Goal: Navigation & Orientation: Understand site structure

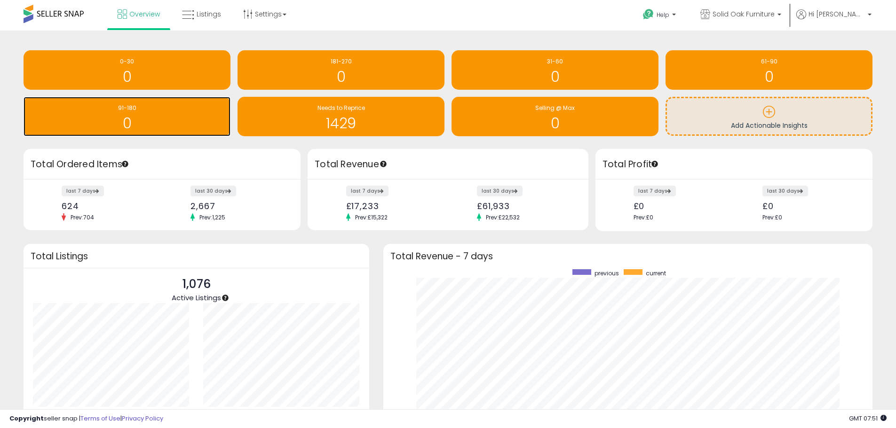
drag, startPoint x: 157, startPoint y: 121, endPoint x: 340, endPoint y: 137, distance: 184.0
click at [157, 121] on h1 "0" at bounding box center [126, 124] width 197 height 16
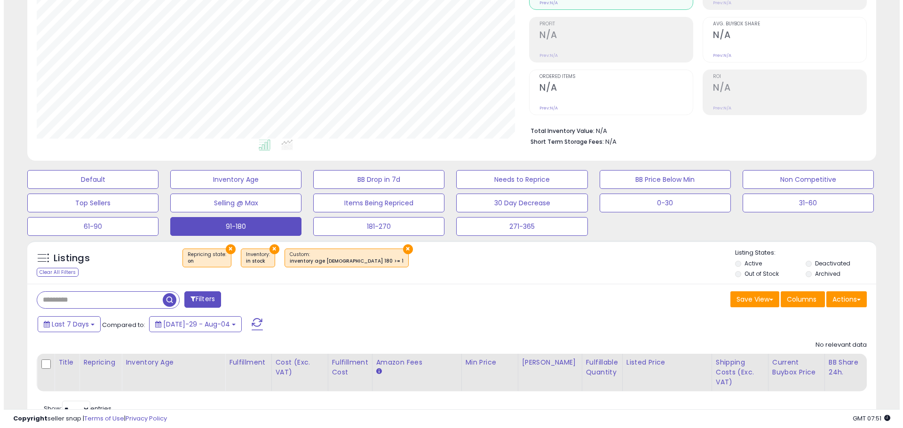
scroll to position [141, 0]
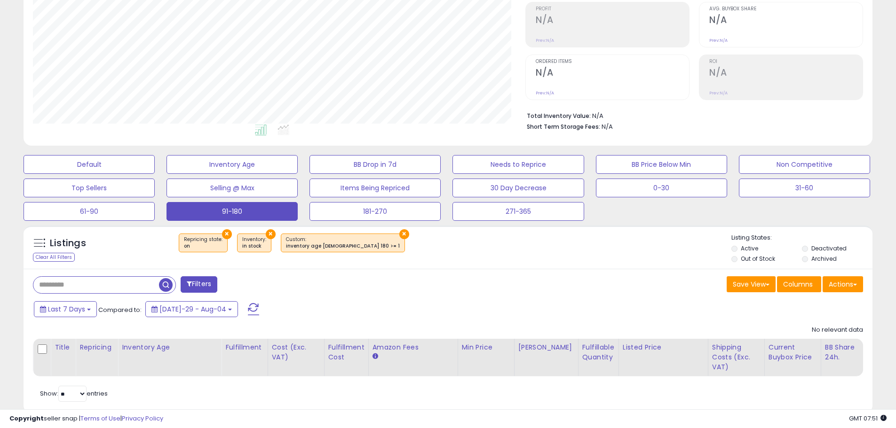
click at [226, 234] on button "×" at bounding box center [227, 234] width 10 height 10
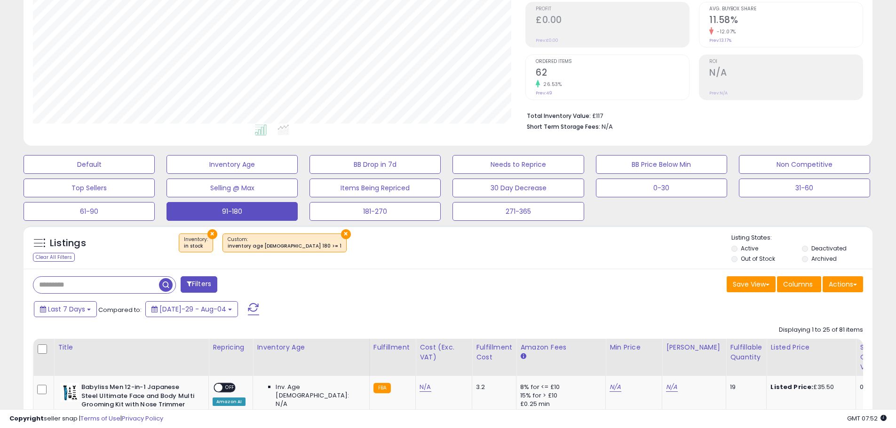
scroll to position [0, 0]
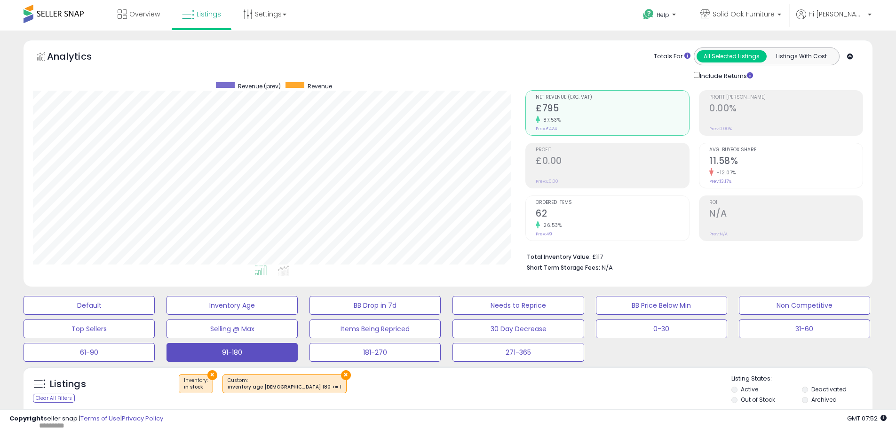
click at [41, 18] on span at bounding box center [54, 14] width 60 height 18
click at [56, 10] on span at bounding box center [54, 14] width 60 height 18
click at [144, 19] on link "Overview" at bounding box center [138, 14] width 56 height 28
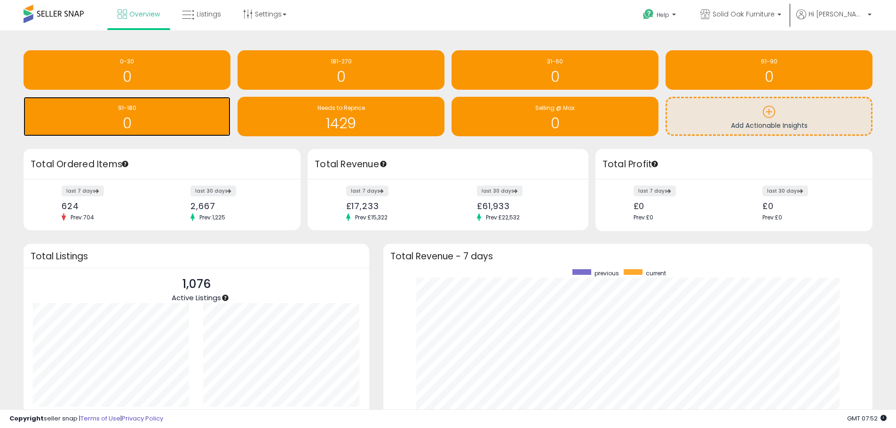
click at [178, 115] on div "0" at bounding box center [126, 117] width 197 height 27
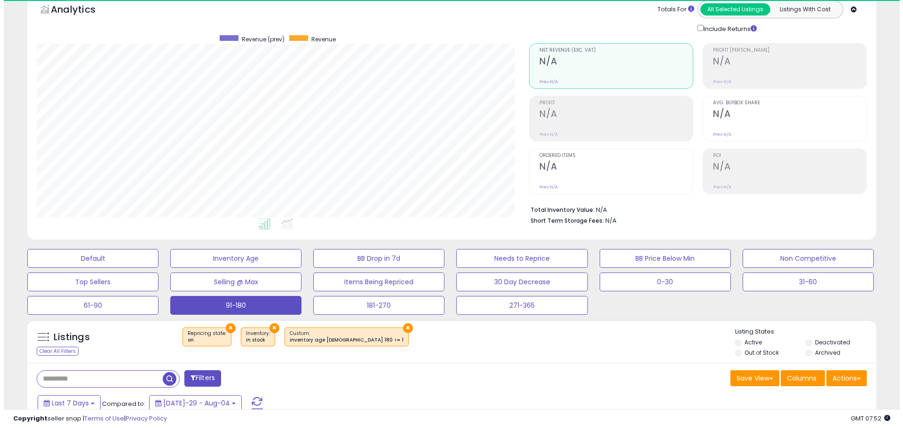
scroll to position [193, 492]
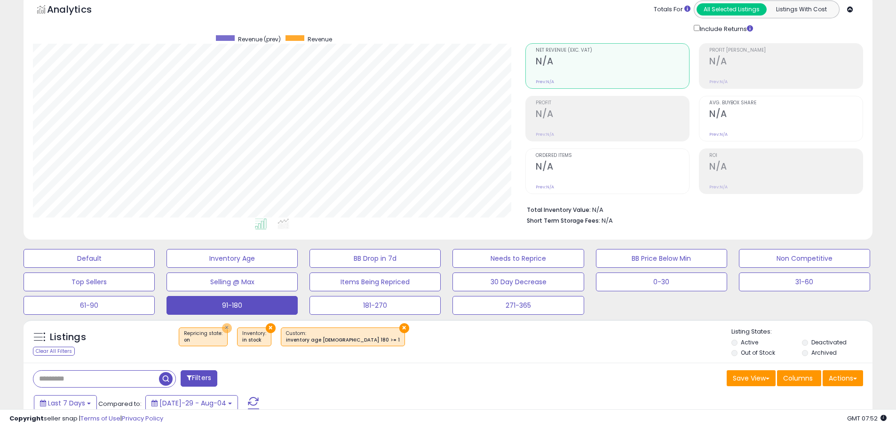
click at [222, 327] on button "×" at bounding box center [227, 328] width 10 height 10
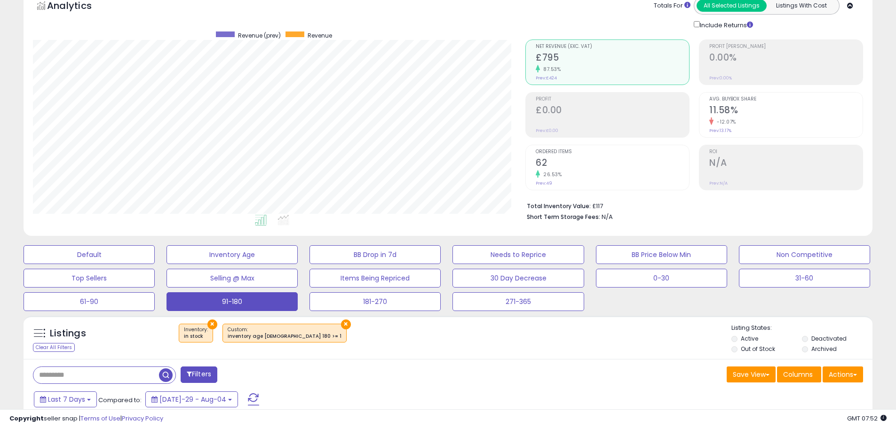
scroll to position [0, 0]
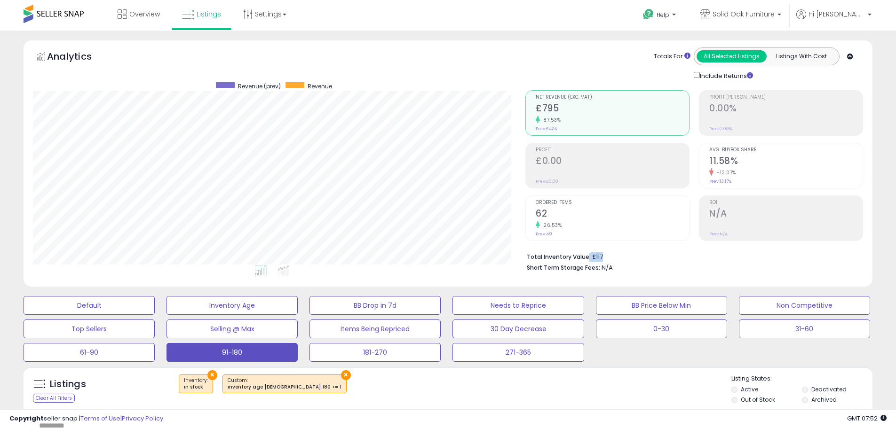
drag, startPoint x: 608, startPoint y: 255, endPoint x: 587, endPoint y: 255, distance: 21.2
click at [587, 255] on li "Total Inventory Value: £117" at bounding box center [691, 256] width 329 height 11
click at [155, 315] on button "0-30" at bounding box center [89, 305] width 131 height 19
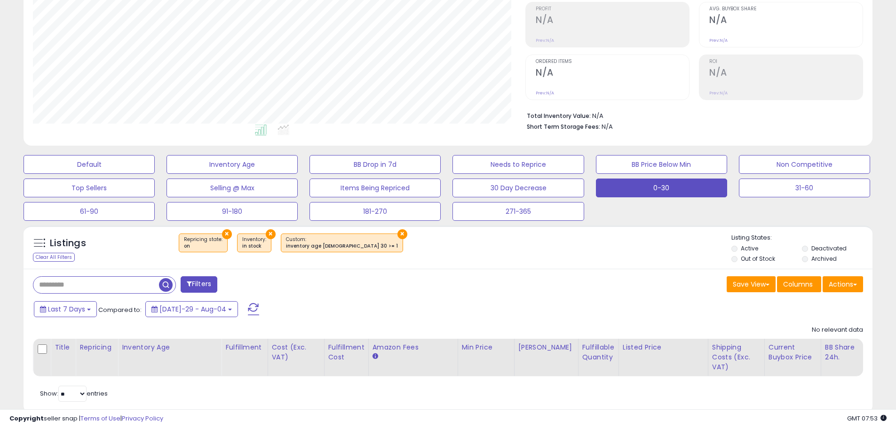
click at [478, 304] on div "Last 7 Days Compared to: Jul-29 - Aug-04" at bounding box center [342, 310] width 622 height 21
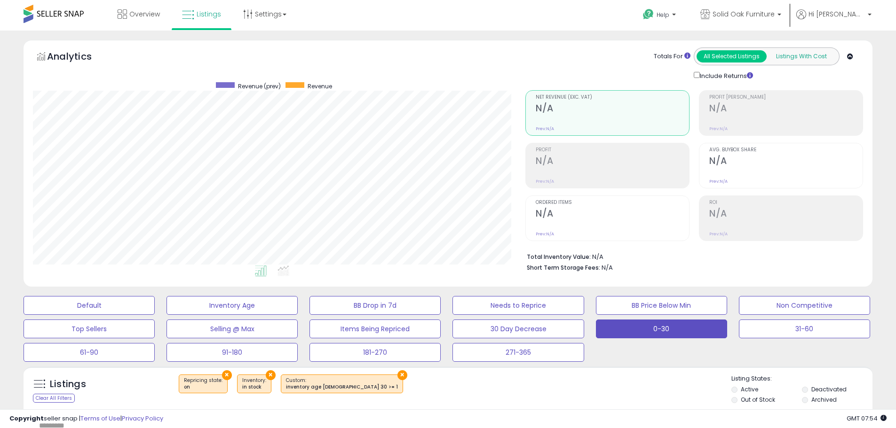
click at [796, 55] on button "Listings With Cost" at bounding box center [801, 56] width 70 height 12
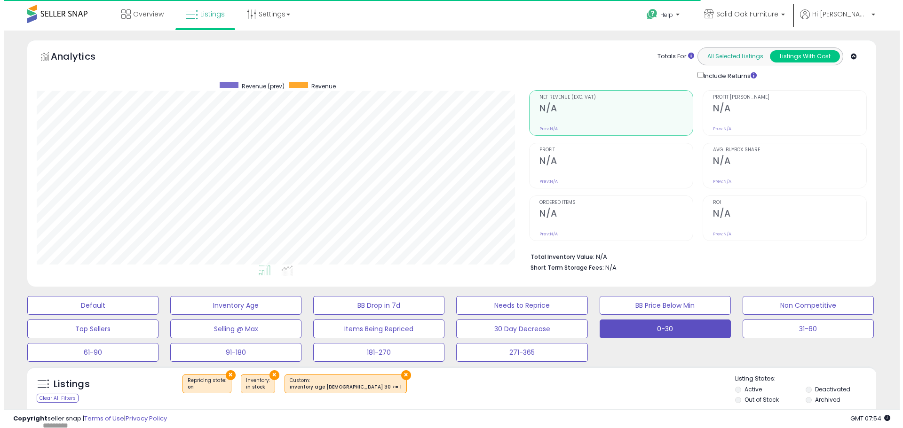
scroll to position [193, 492]
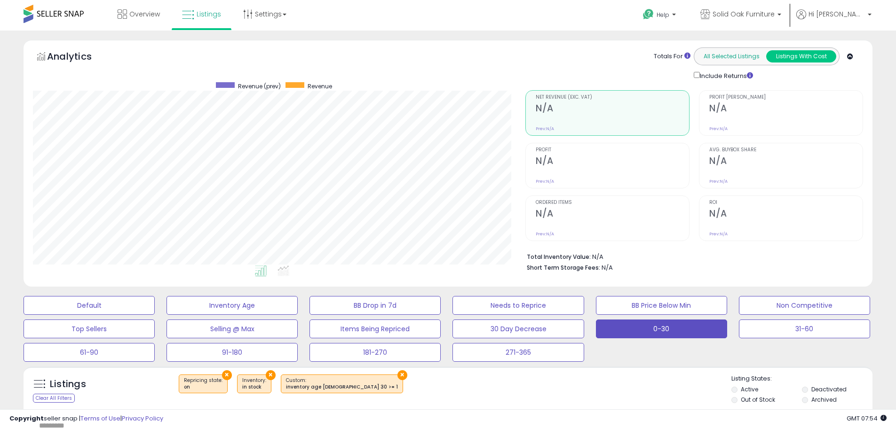
click at [730, 56] on button "All Selected Listings" at bounding box center [731, 56] width 70 height 12
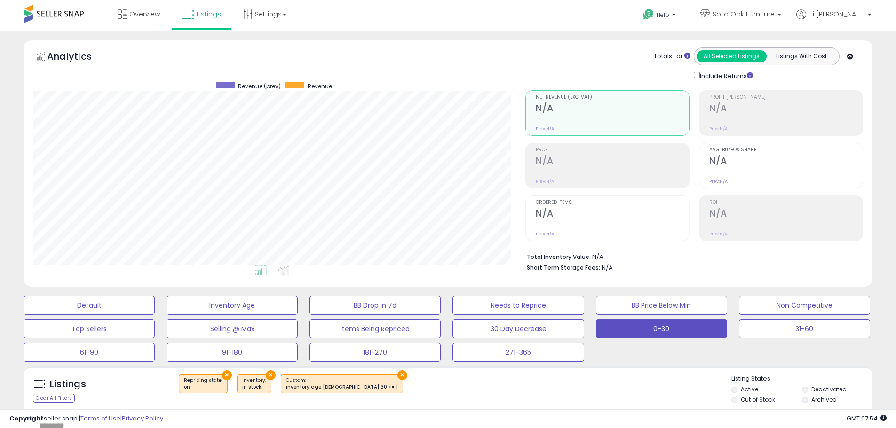
click at [223, 374] on button "×" at bounding box center [227, 375] width 10 height 10
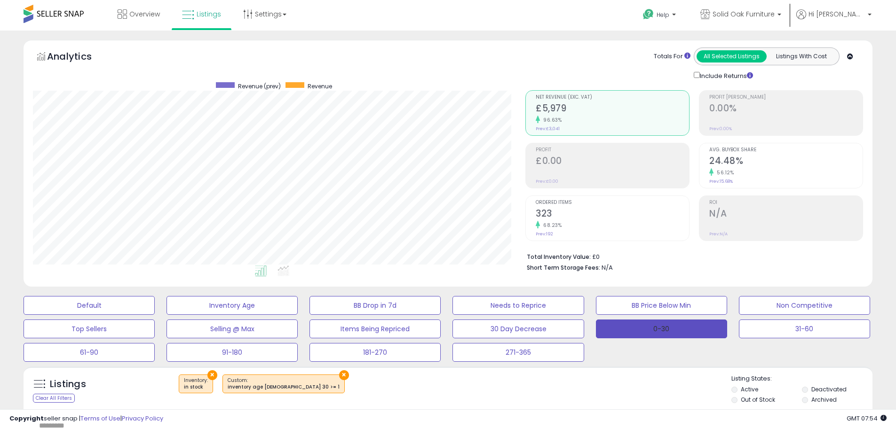
click at [655, 329] on button "0-30" at bounding box center [661, 329] width 131 height 19
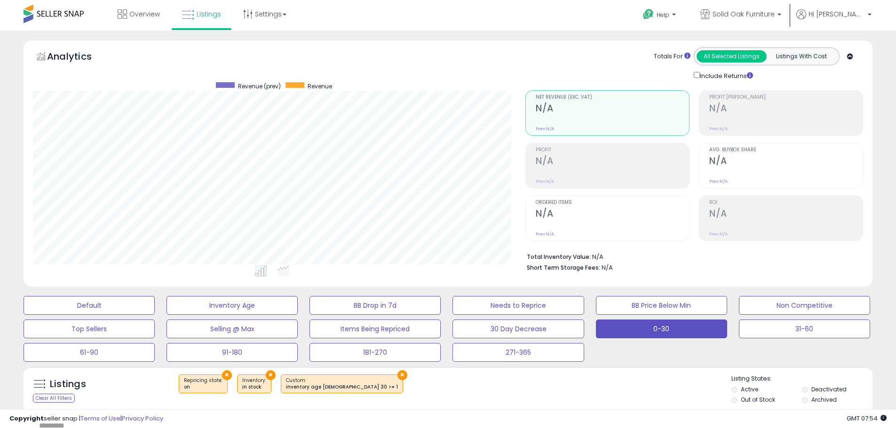
click at [225, 375] on button "×" at bounding box center [227, 375] width 10 height 10
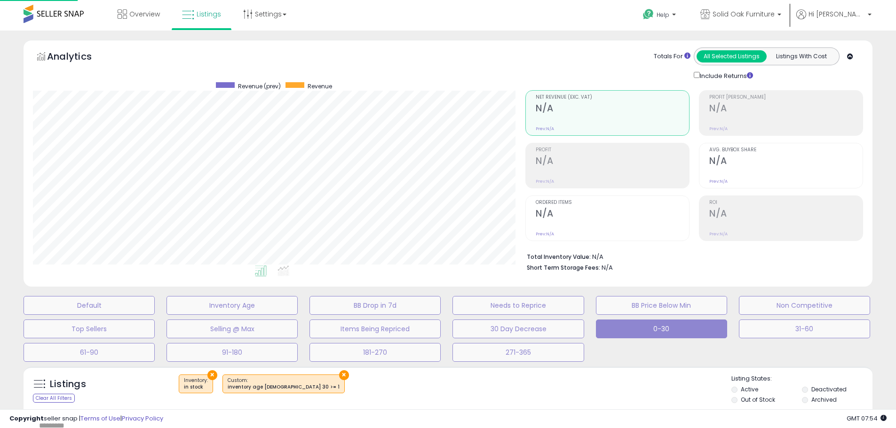
scroll to position [193, 496]
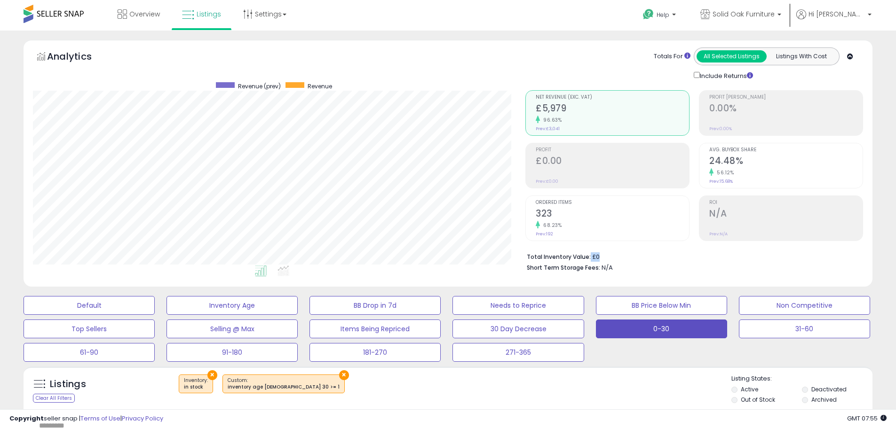
drag, startPoint x: 588, startPoint y: 257, endPoint x: 614, endPoint y: 255, distance: 25.4
click at [614, 255] on li "Total Inventory Value: £0" at bounding box center [691, 256] width 329 height 11
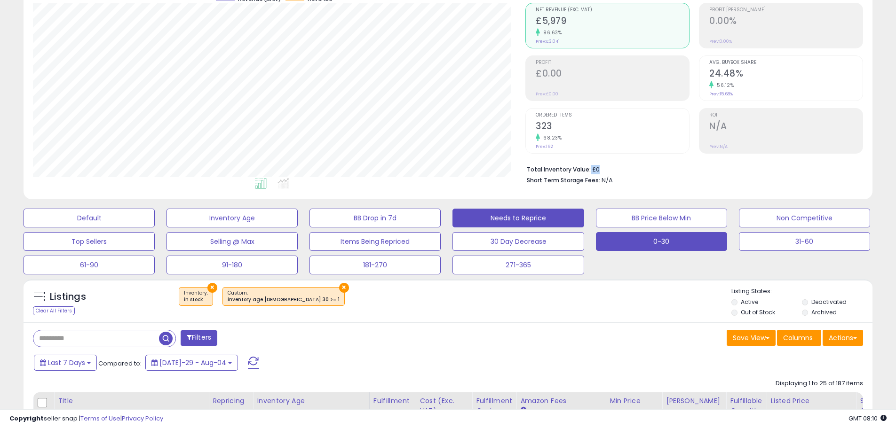
scroll to position [0, 0]
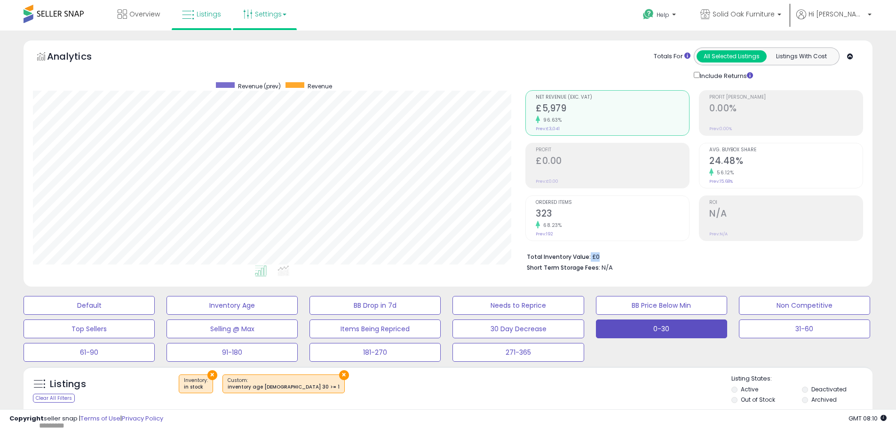
click at [266, 16] on link "Settings" at bounding box center [264, 14] width 57 height 28
